Goal: Contribute content: Contribute content

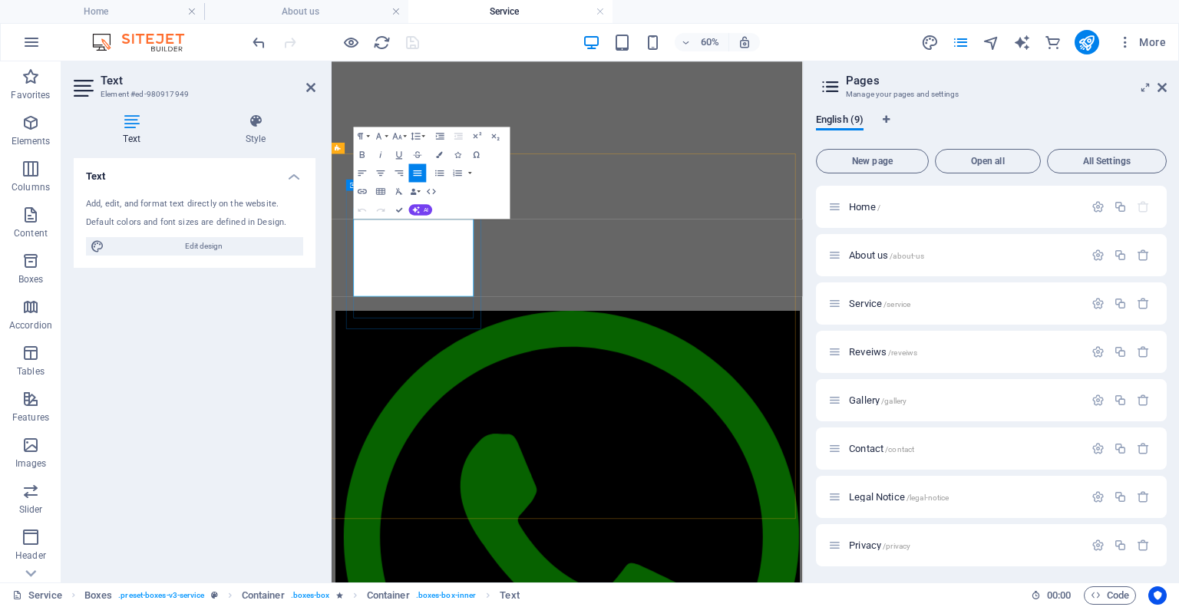
drag, startPoint x: 428, startPoint y: 440, endPoint x: 369, endPoint y: 332, distance: 122.6
copy p "One-Step Paint Correction – From R2,000. Light swirl & scratch removal + multi-…"
drag, startPoint x: 420, startPoint y: 444, endPoint x: 371, endPoint y: 336, distance: 118.1
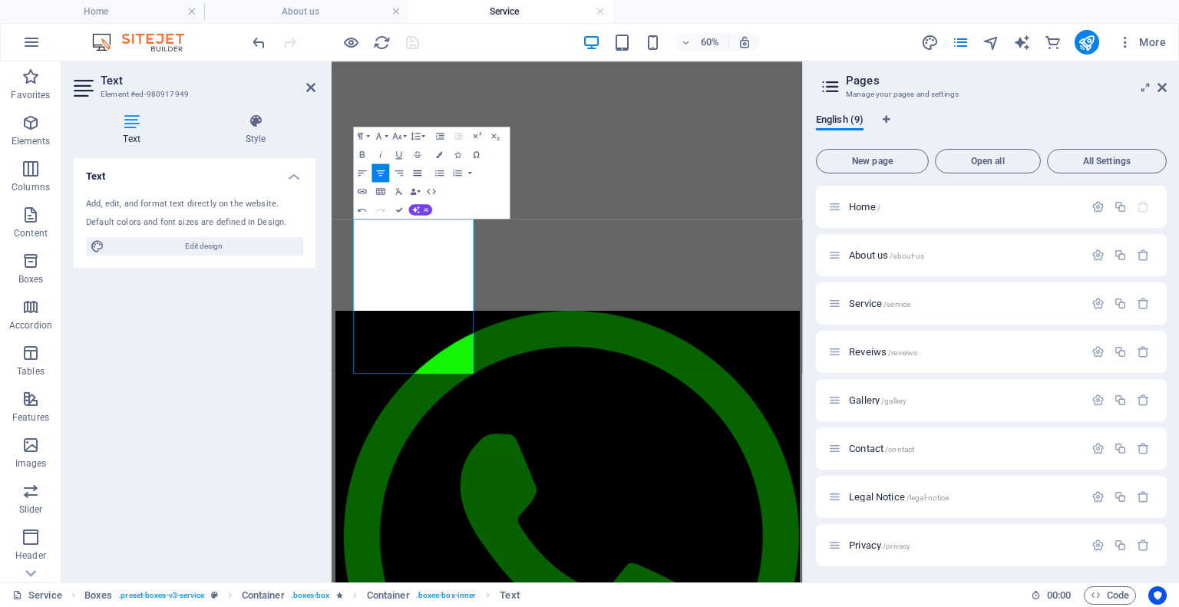
click at [414, 167] on icon "button" at bounding box center [417, 172] width 11 height 11
click at [412, 177] on icon "button" at bounding box center [417, 172] width 11 height 11
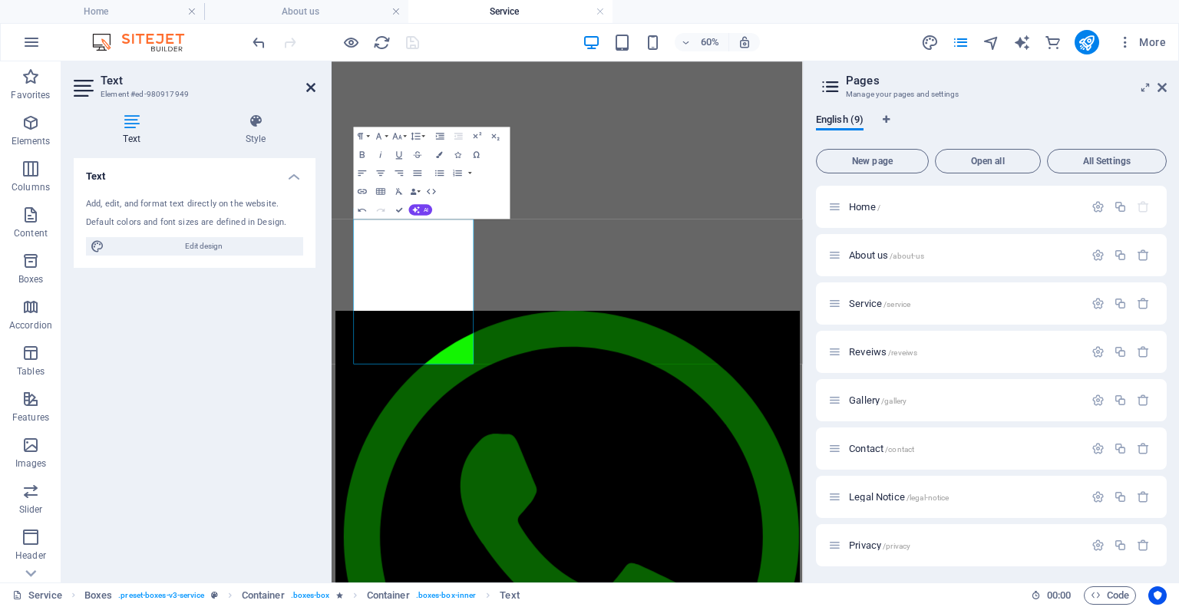
click at [307, 86] on icon at bounding box center [310, 87] width 9 height 12
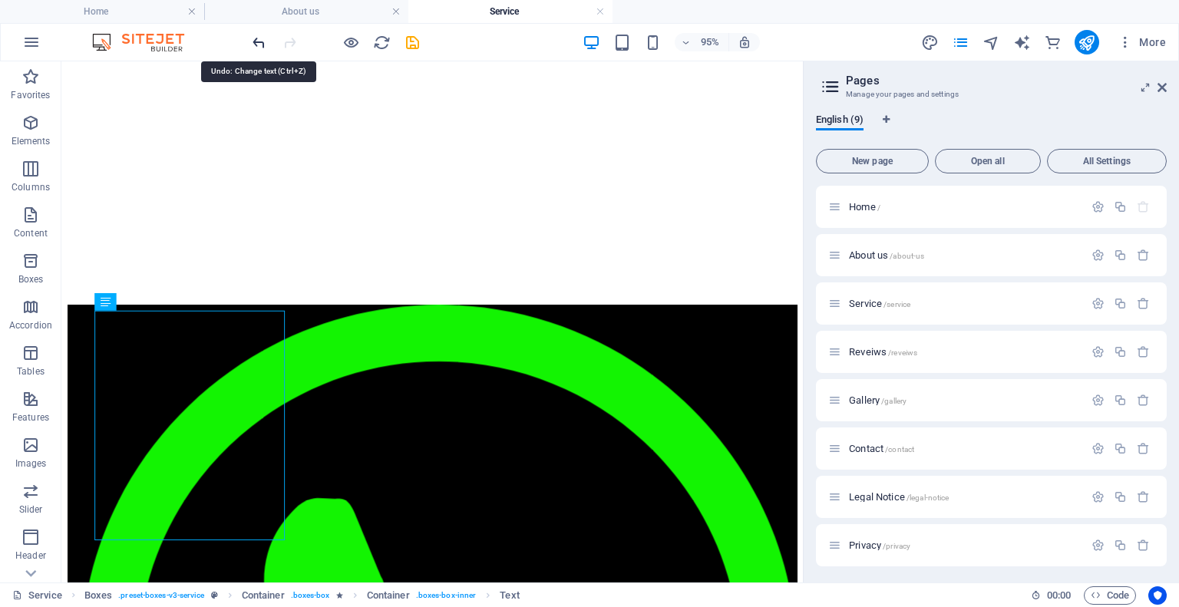
click at [264, 34] on icon "undo" at bounding box center [259, 43] width 18 height 18
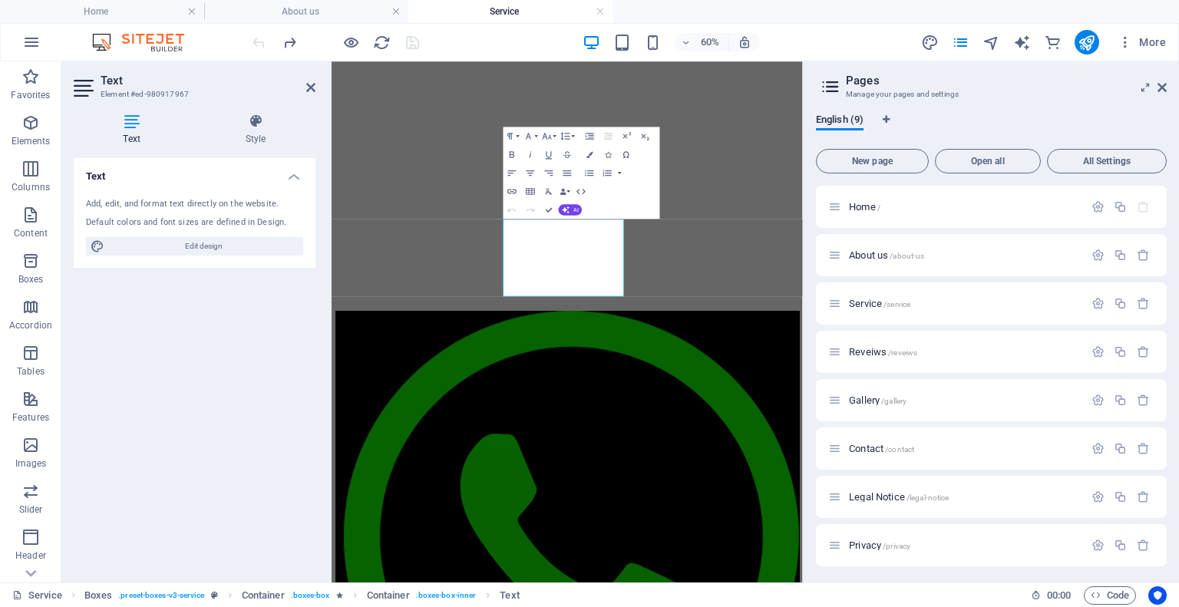
click at [313, 94] on header "Text Element #ed-980917967" at bounding box center [195, 81] width 242 height 40
click at [313, 87] on icon at bounding box center [310, 87] width 9 height 12
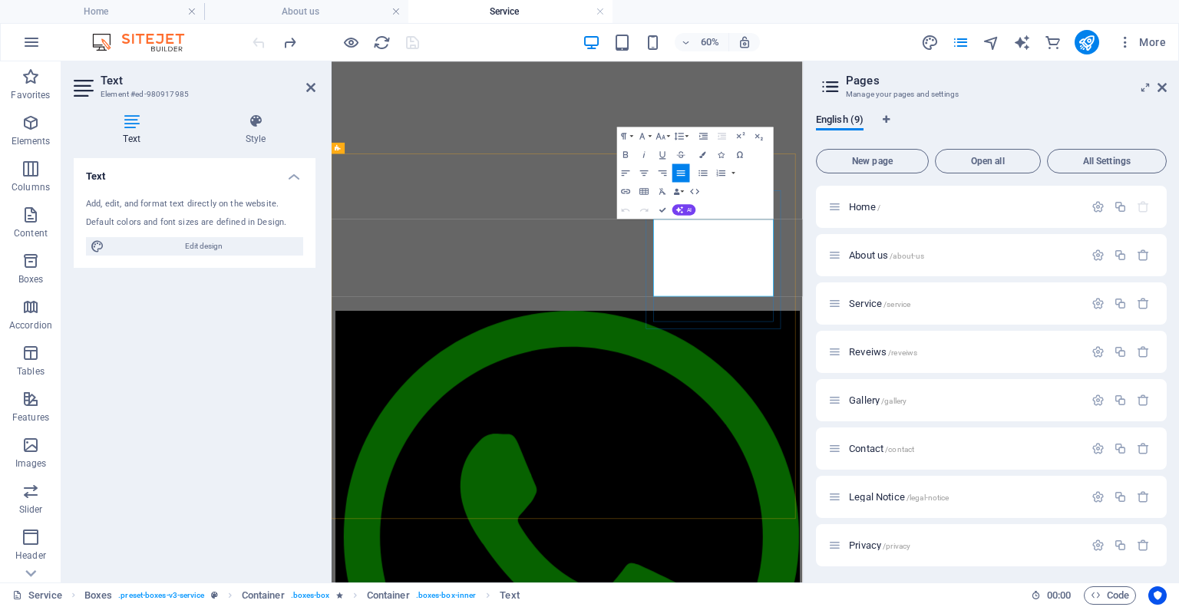
drag, startPoint x: 984, startPoint y: 443, endPoint x: 867, endPoint y: 349, distance: 149.6
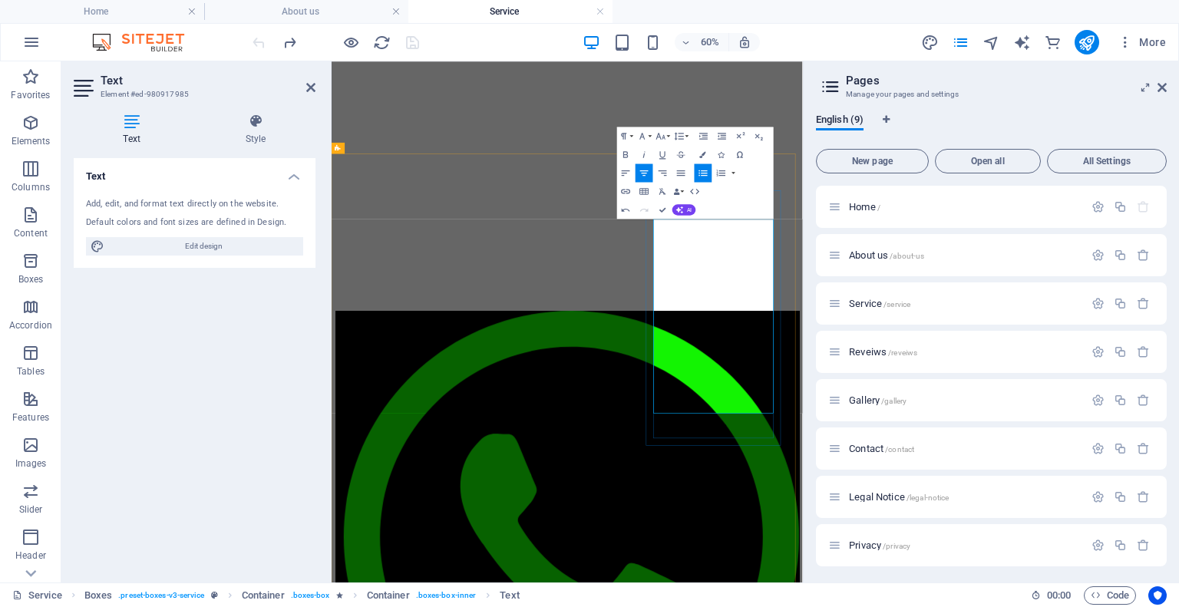
click at [678, 170] on icon "button" at bounding box center [680, 172] width 11 height 11
click at [681, 165] on button "Align Justify" at bounding box center [681, 172] width 18 height 18
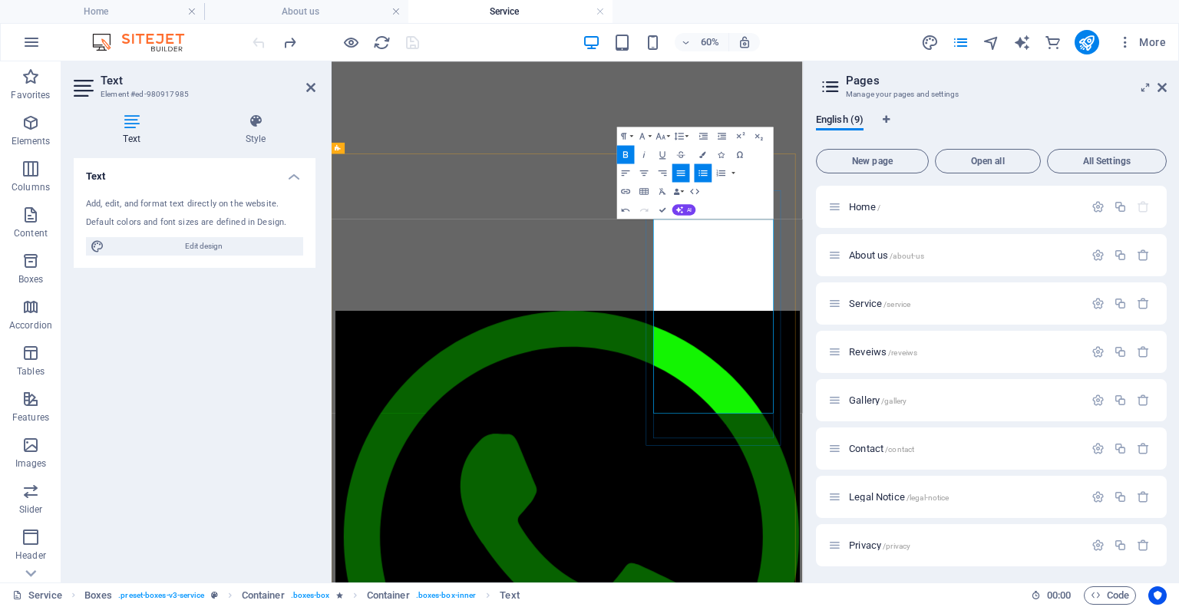
click at [681, 175] on icon "button" at bounding box center [681, 172] width 8 height 5
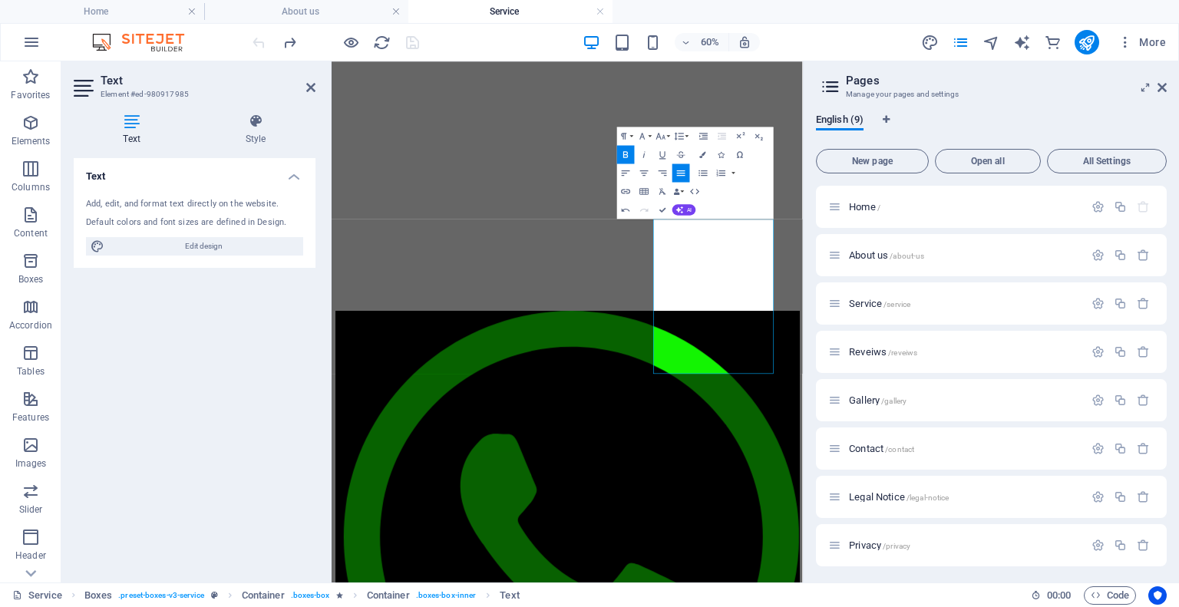
click at [314, 94] on header "Text Element #ed-980917985" at bounding box center [195, 81] width 242 height 40
click at [314, 85] on icon at bounding box center [310, 87] width 9 height 12
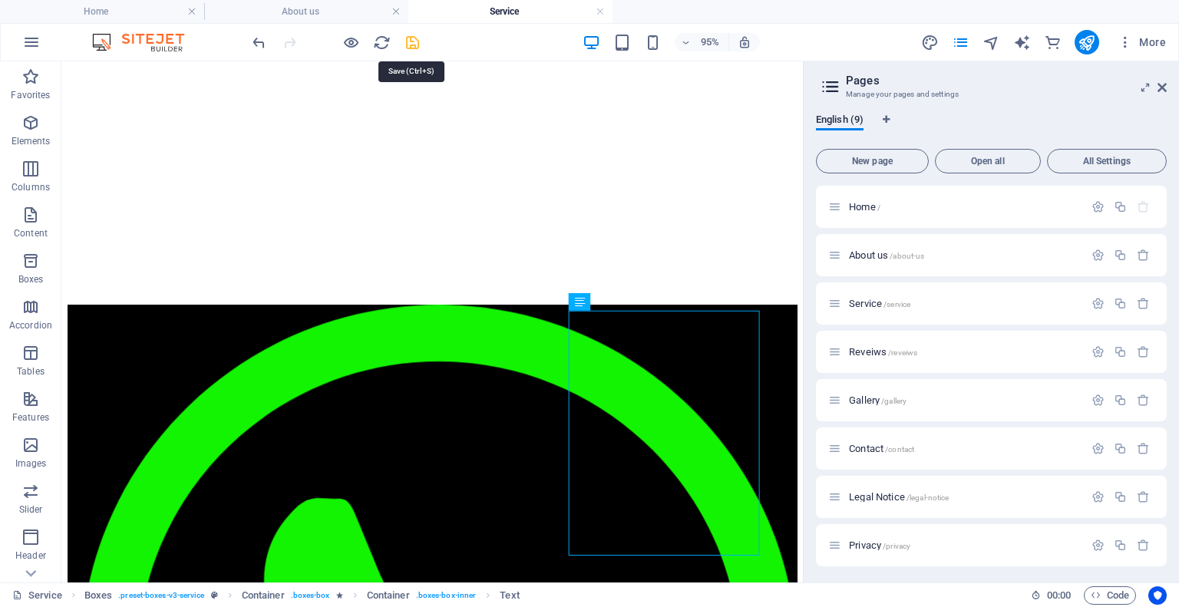
click at [407, 42] on icon "save" at bounding box center [413, 43] width 18 height 18
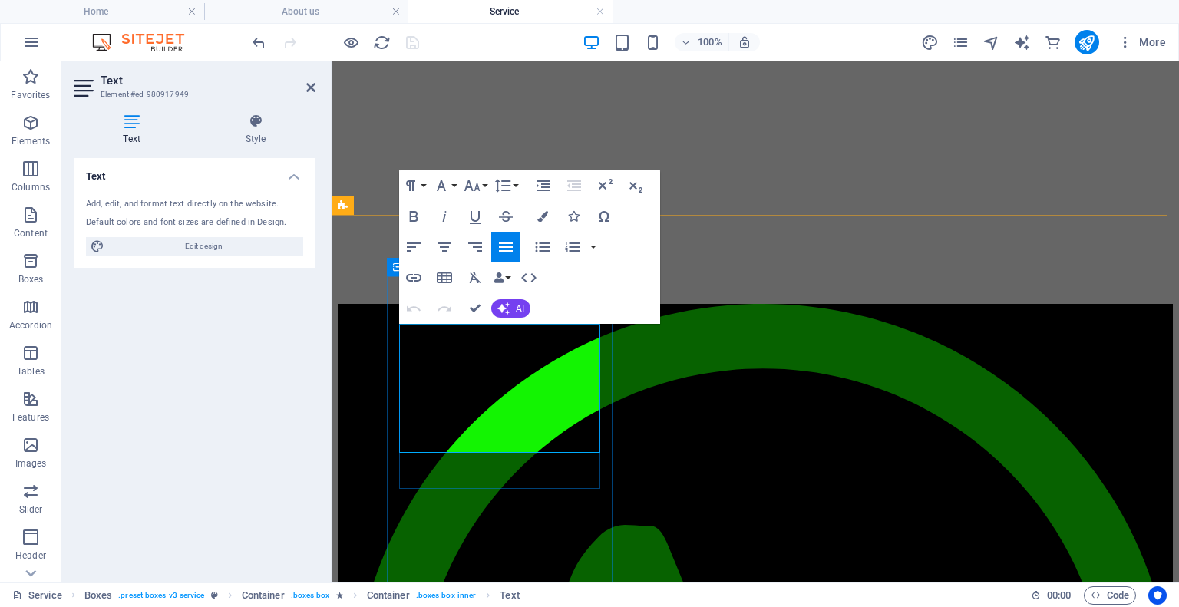
drag, startPoint x: 442, startPoint y: 351, endPoint x: 451, endPoint y: 437, distance: 86.4
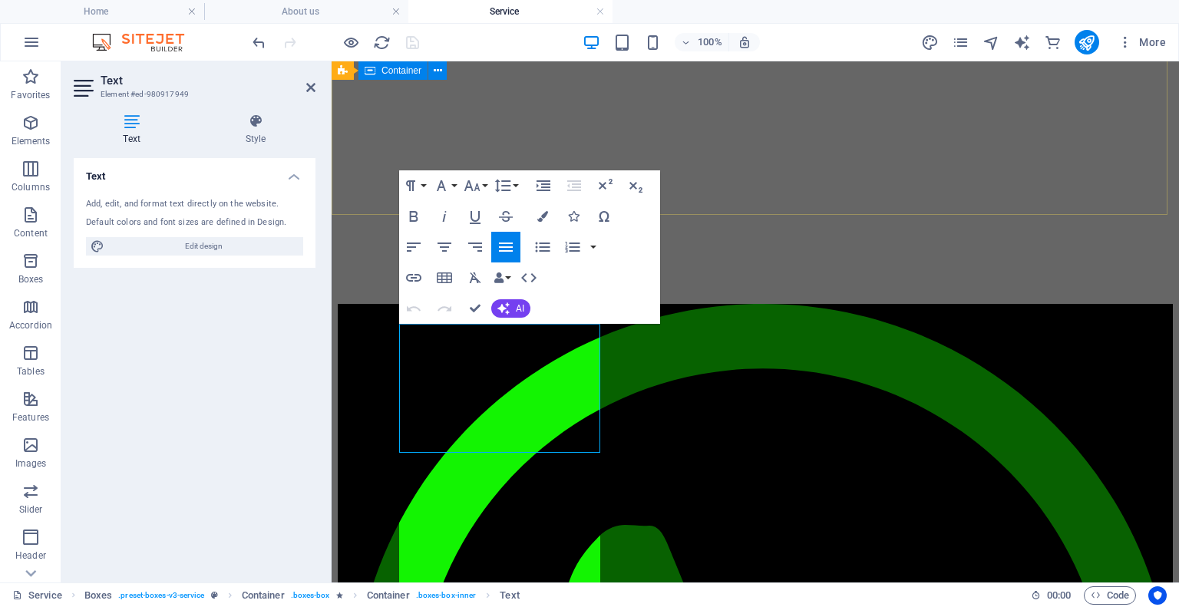
scroll to position [7901, 1]
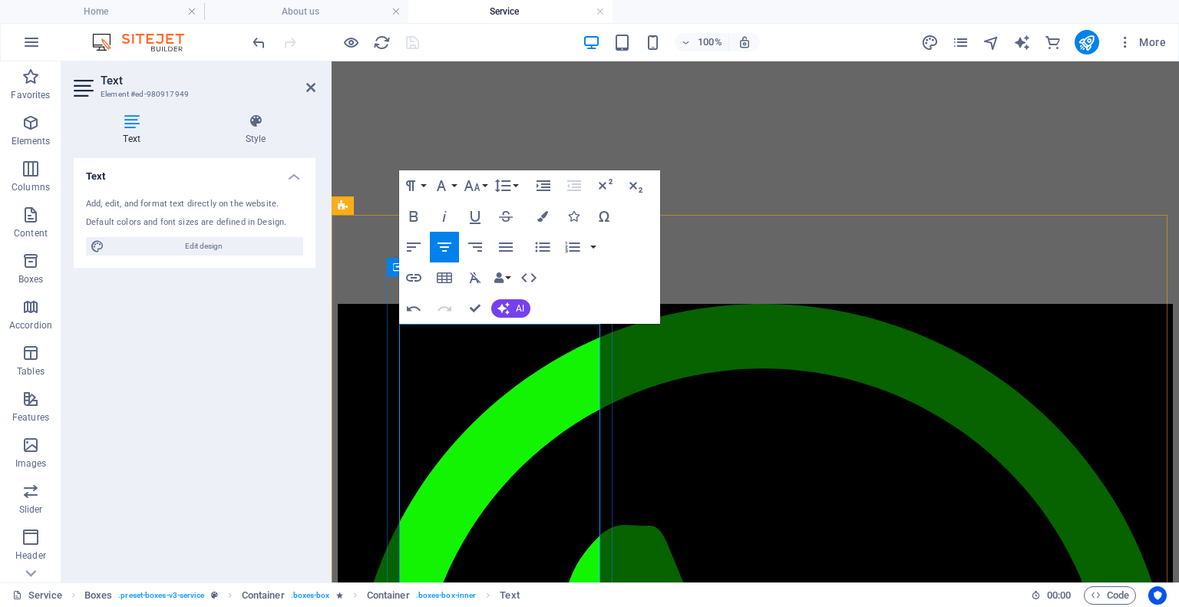
click at [506, 233] on button "Align Justify" at bounding box center [505, 247] width 29 height 31
click at [502, 242] on icon "button" at bounding box center [505, 247] width 18 height 18
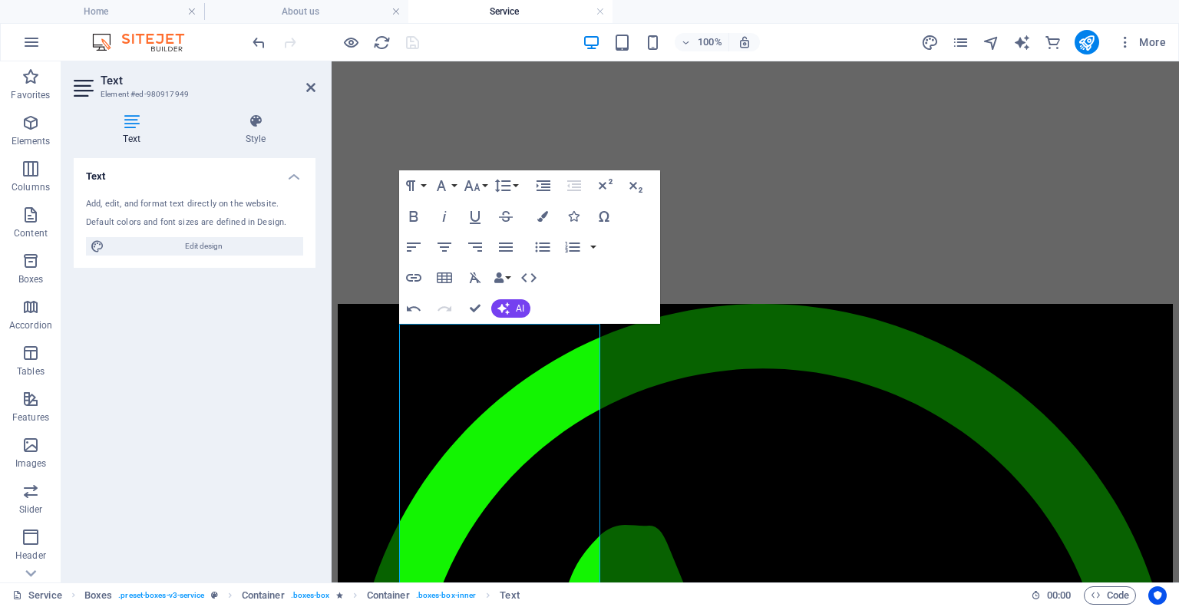
click at [213, 337] on div "Text Add, edit, and format text directly on the website. Default colors and fon…" at bounding box center [195, 364] width 242 height 412
click at [313, 85] on icon at bounding box center [310, 87] width 9 height 12
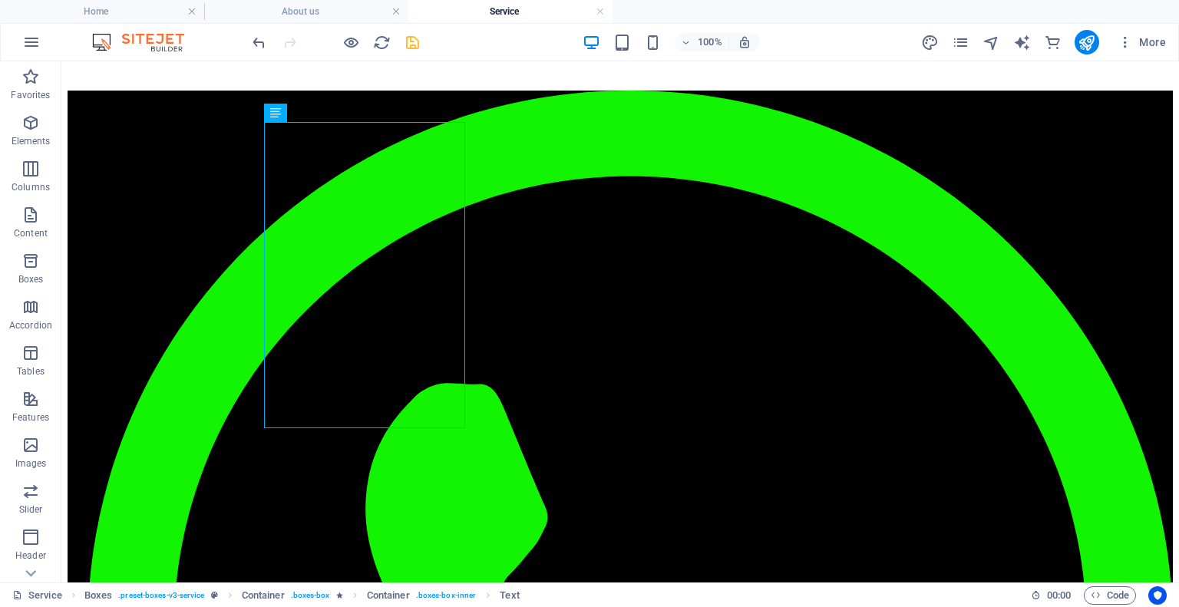
scroll to position [325, 0]
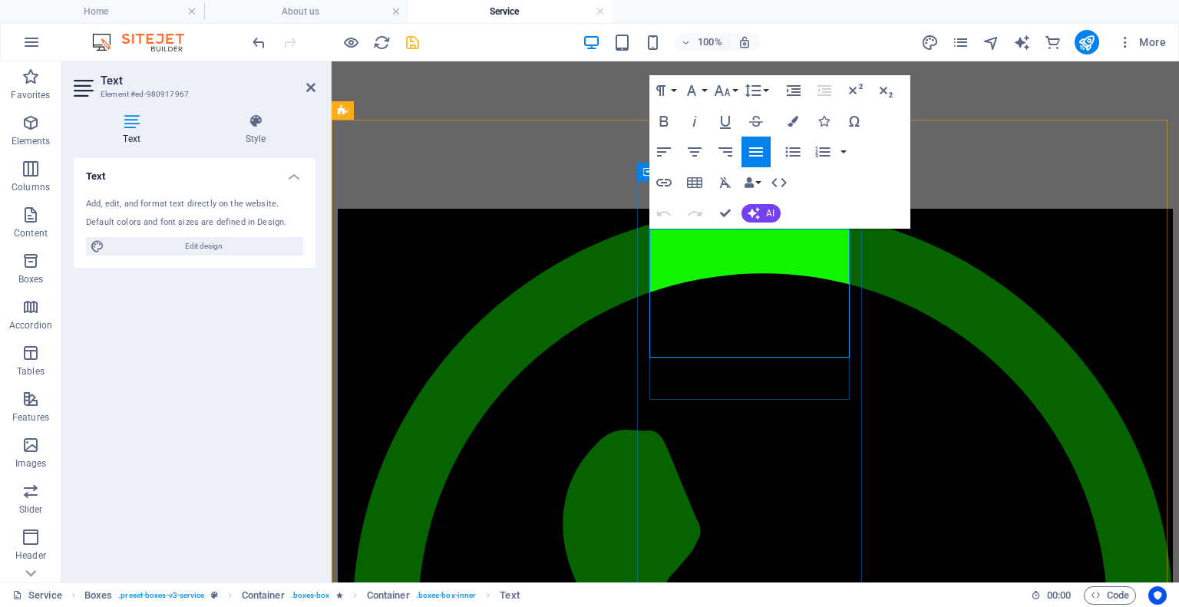
drag, startPoint x: 732, startPoint y: 333, endPoint x: 699, endPoint y: 257, distance: 82.8
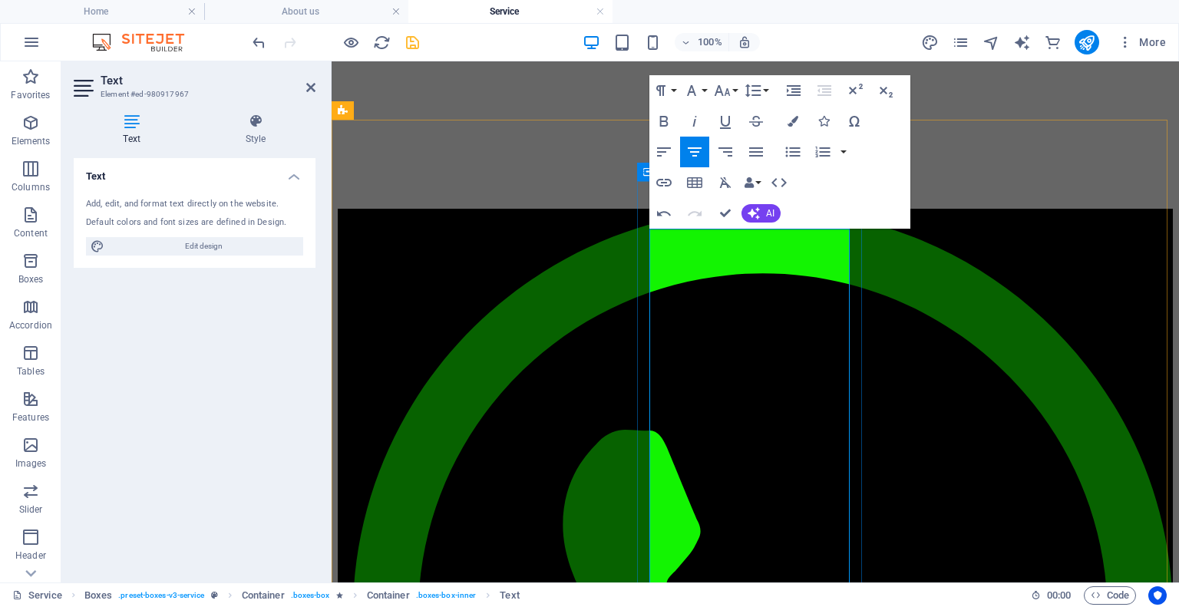
click at [749, 156] on icon "button" at bounding box center [756, 151] width 14 height 9
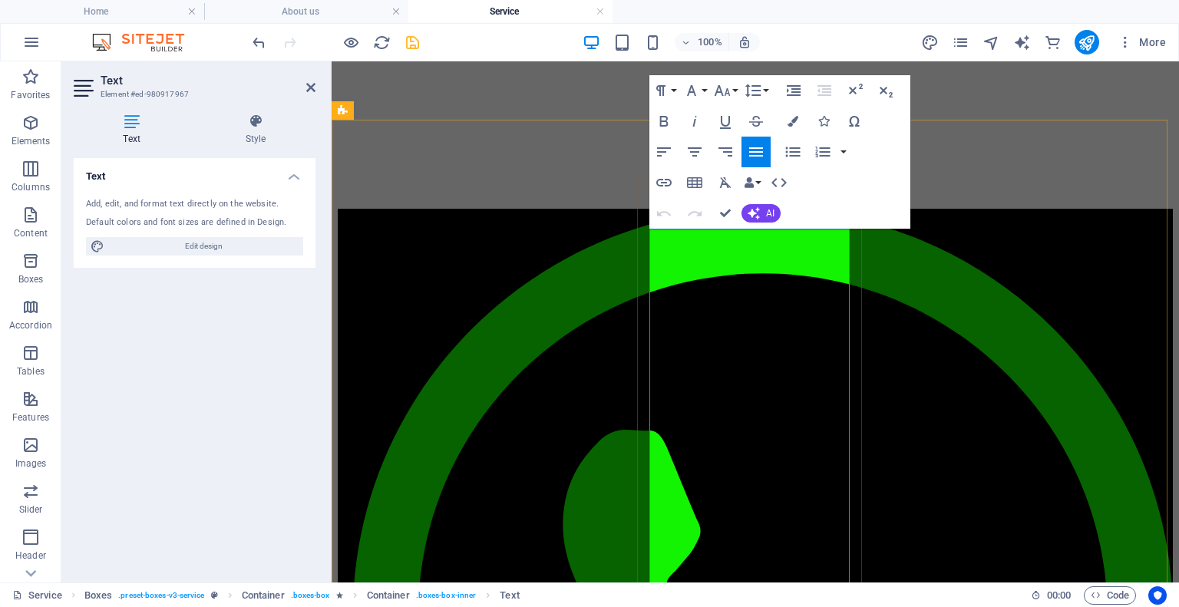
click at [702, 562] on div "Spacer" at bounding box center [678, 558] width 58 height 18
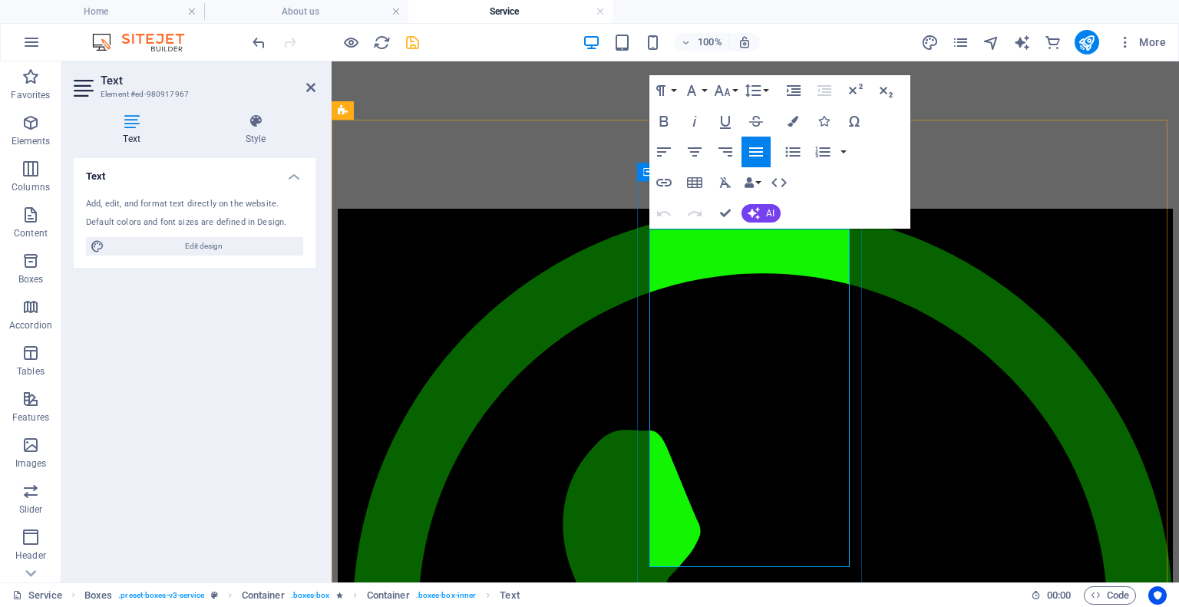
drag, startPoint x: 707, startPoint y: 557, endPoint x: 646, endPoint y: 547, distance: 61.4
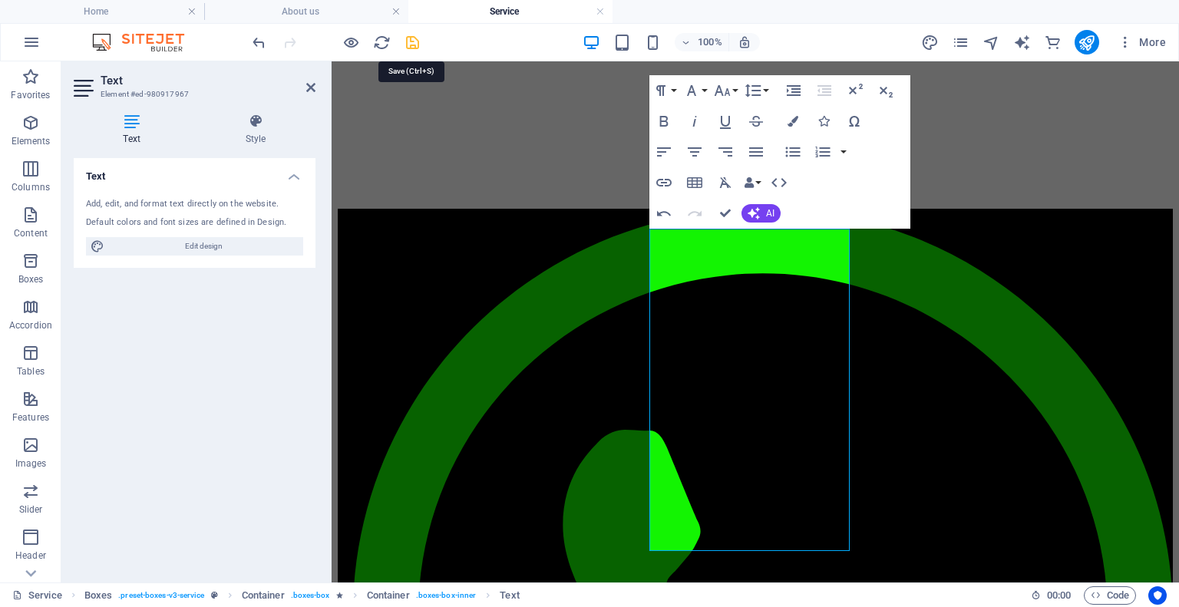
click at [417, 40] on icon "save" at bounding box center [413, 43] width 18 height 18
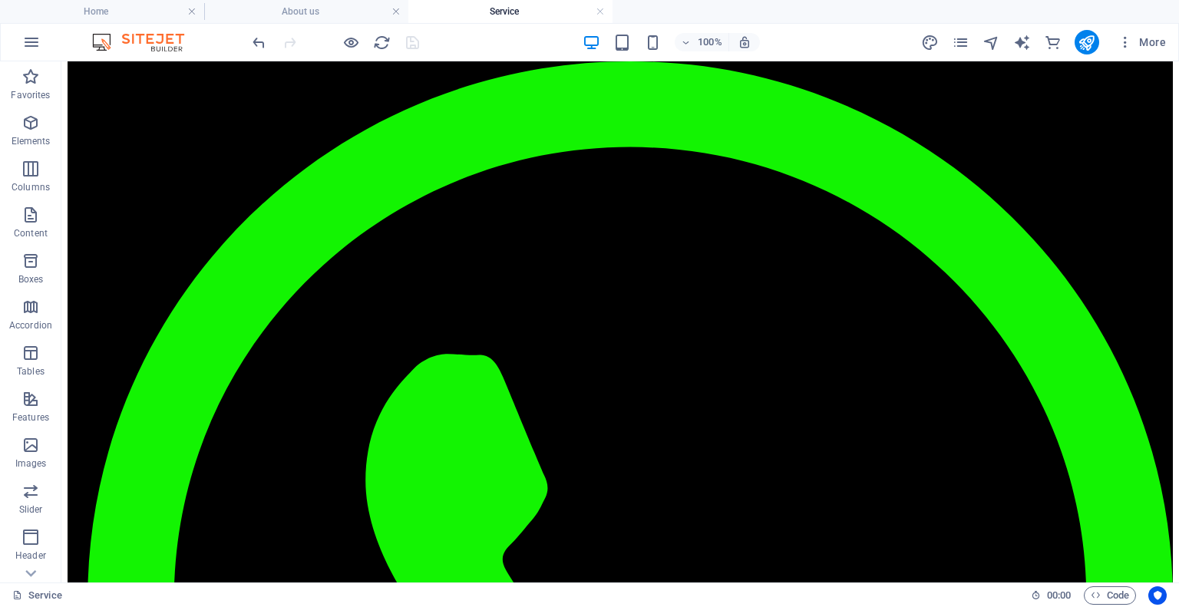
scroll to position [700, 0]
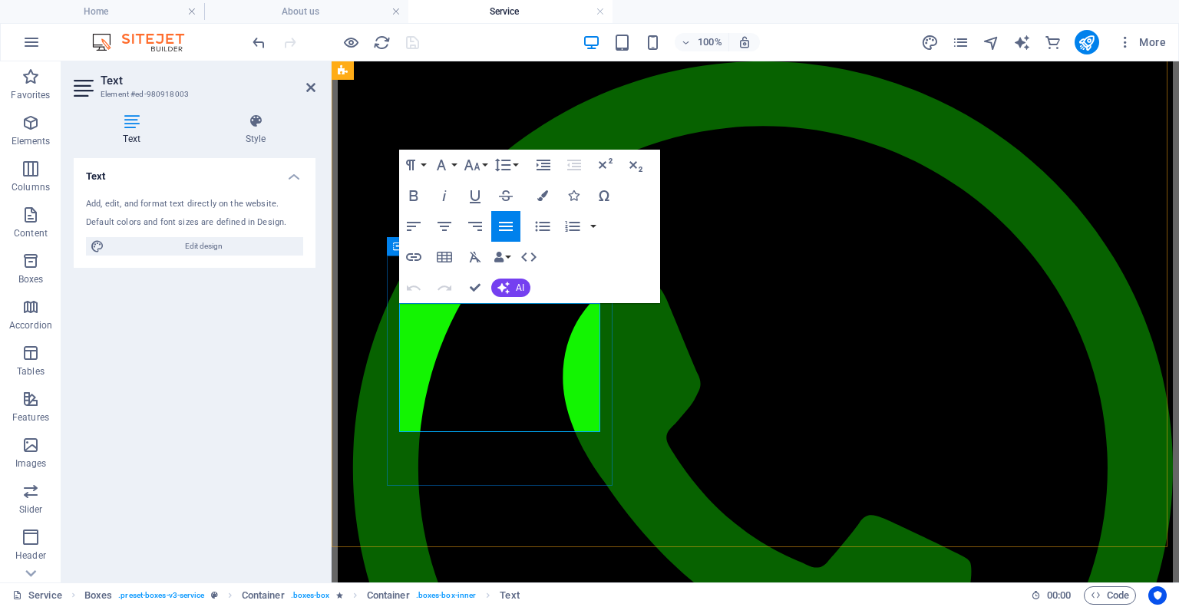
drag, startPoint x: 544, startPoint y: 424, endPoint x: 393, endPoint y: 308, distance: 190.9
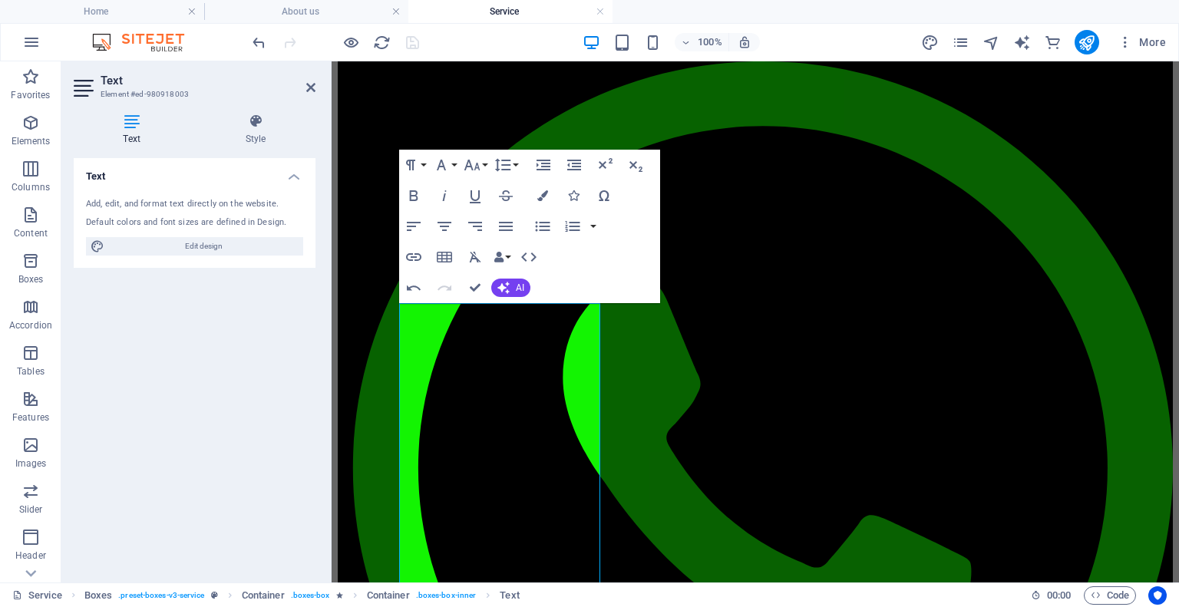
click at [269, 35] on div at bounding box center [335, 42] width 172 height 25
click at [259, 41] on icon "undo" at bounding box center [259, 43] width 18 height 18
click at [310, 93] on icon at bounding box center [310, 87] width 9 height 12
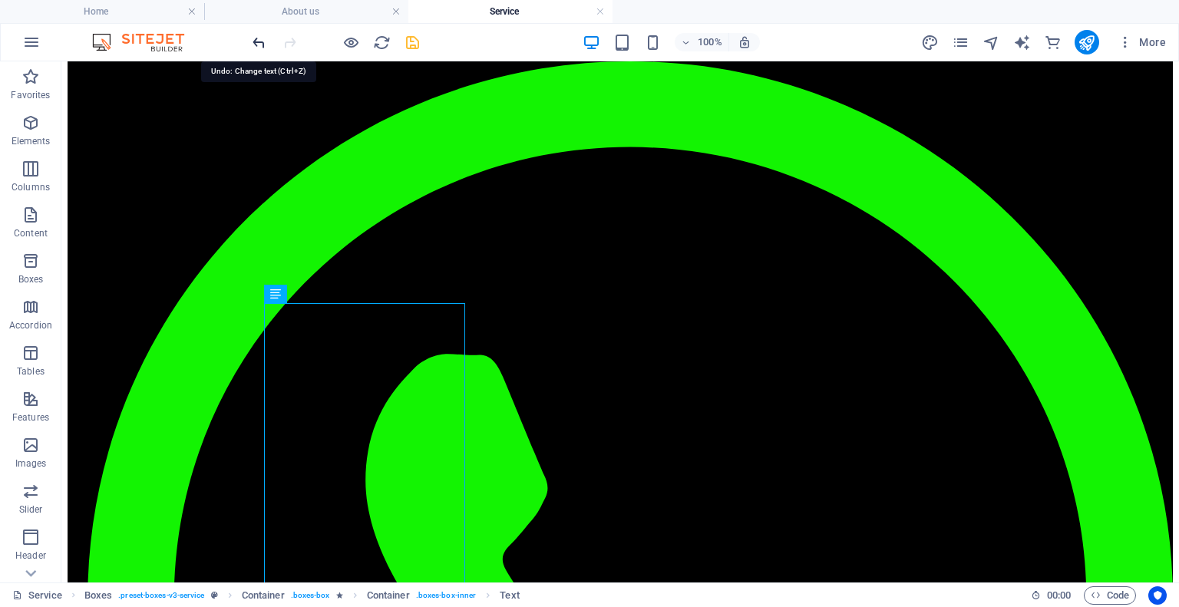
click at [262, 41] on icon "undo" at bounding box center [259, 43] width 18 height 18
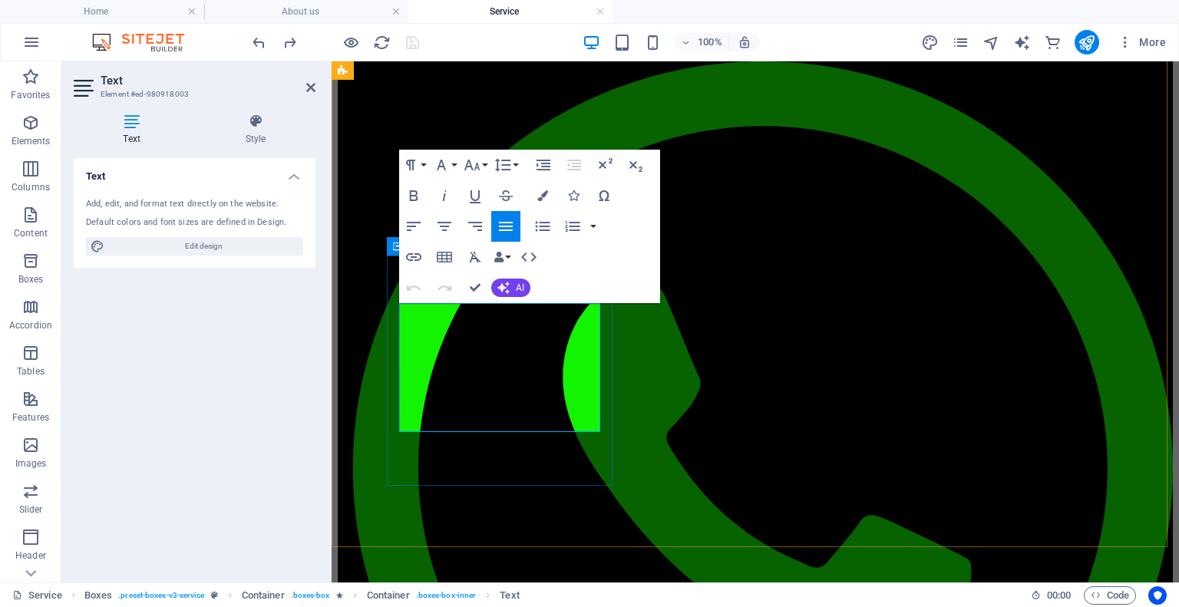
drag, startPoint x: 543, startPoint y: 424, endPoint x: 398, endPoint y: 312, distance: 182.7
copy div "Headlight Restoration – From R1,000.Clear, bright headlights in under an hour .…"
